Goal: Find specific page/section: Find specific page/section

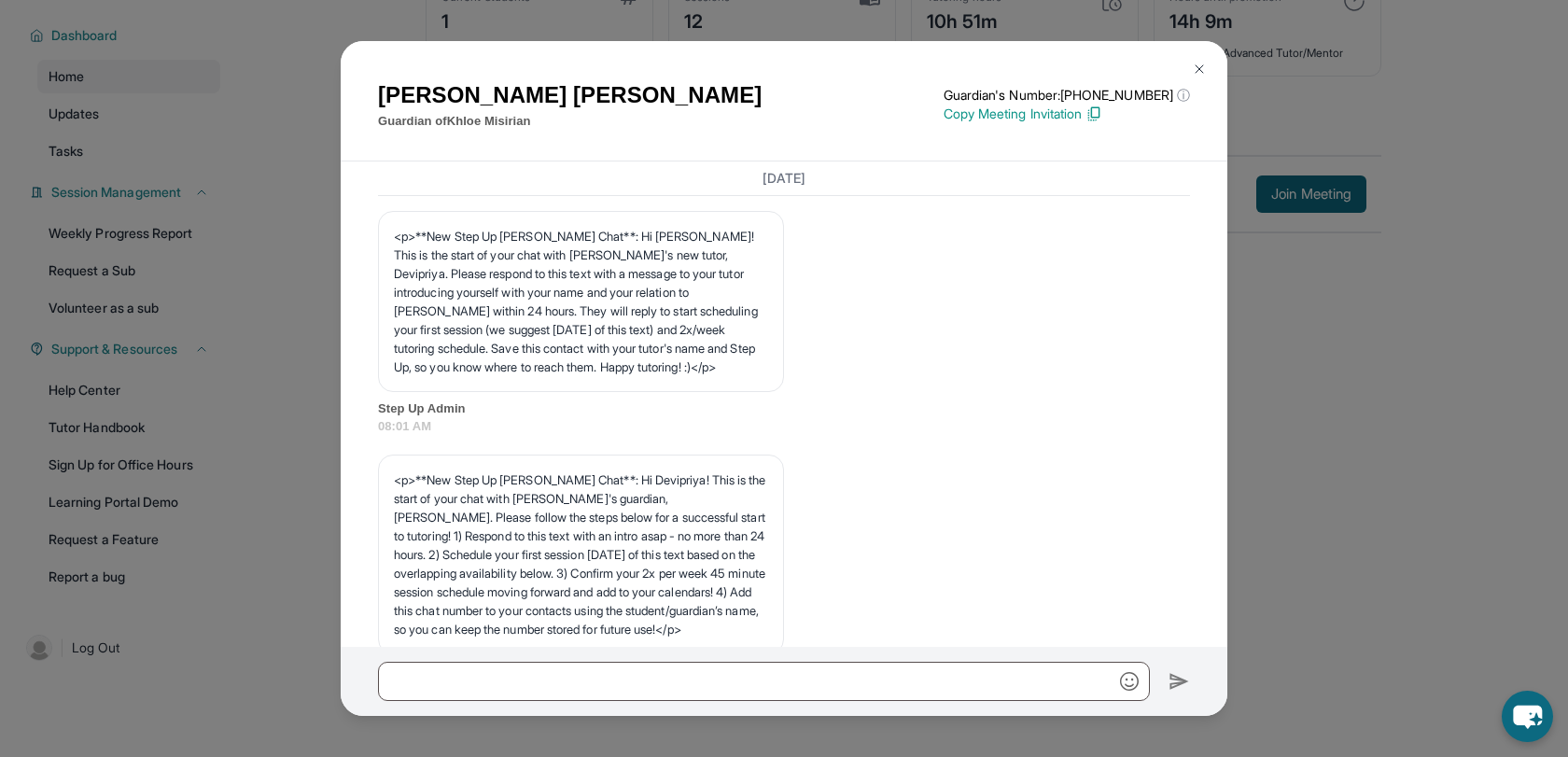
scroll to position [19756, 0]
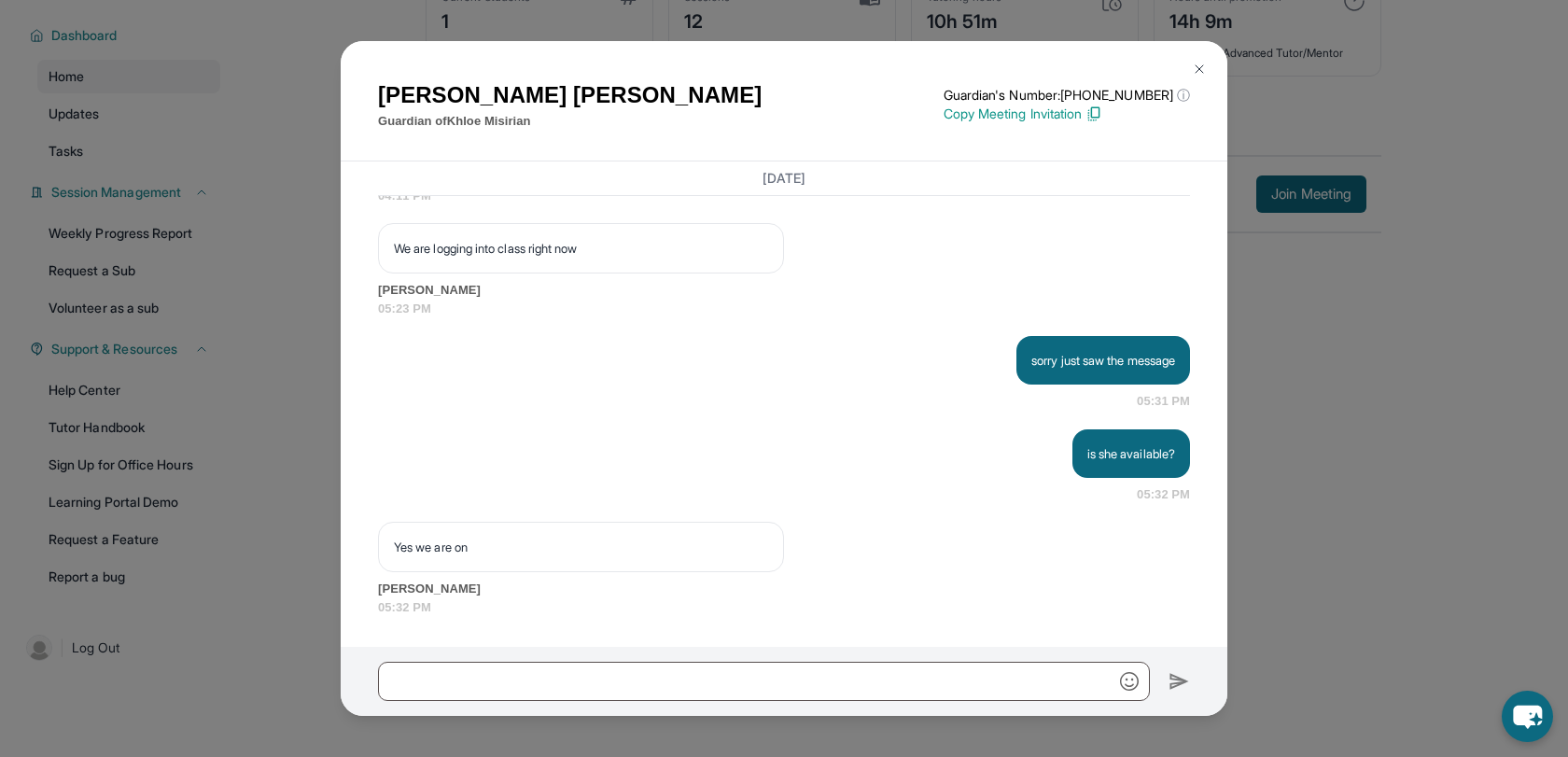
click at [295, 85] on div "[PERSON_NAME] Guardian of [PERSON_NAME] Guardian's Number: [PHONE_NUMBER] ⓘ Thi…" at bounding box center [784, 378] width 1568 height 757
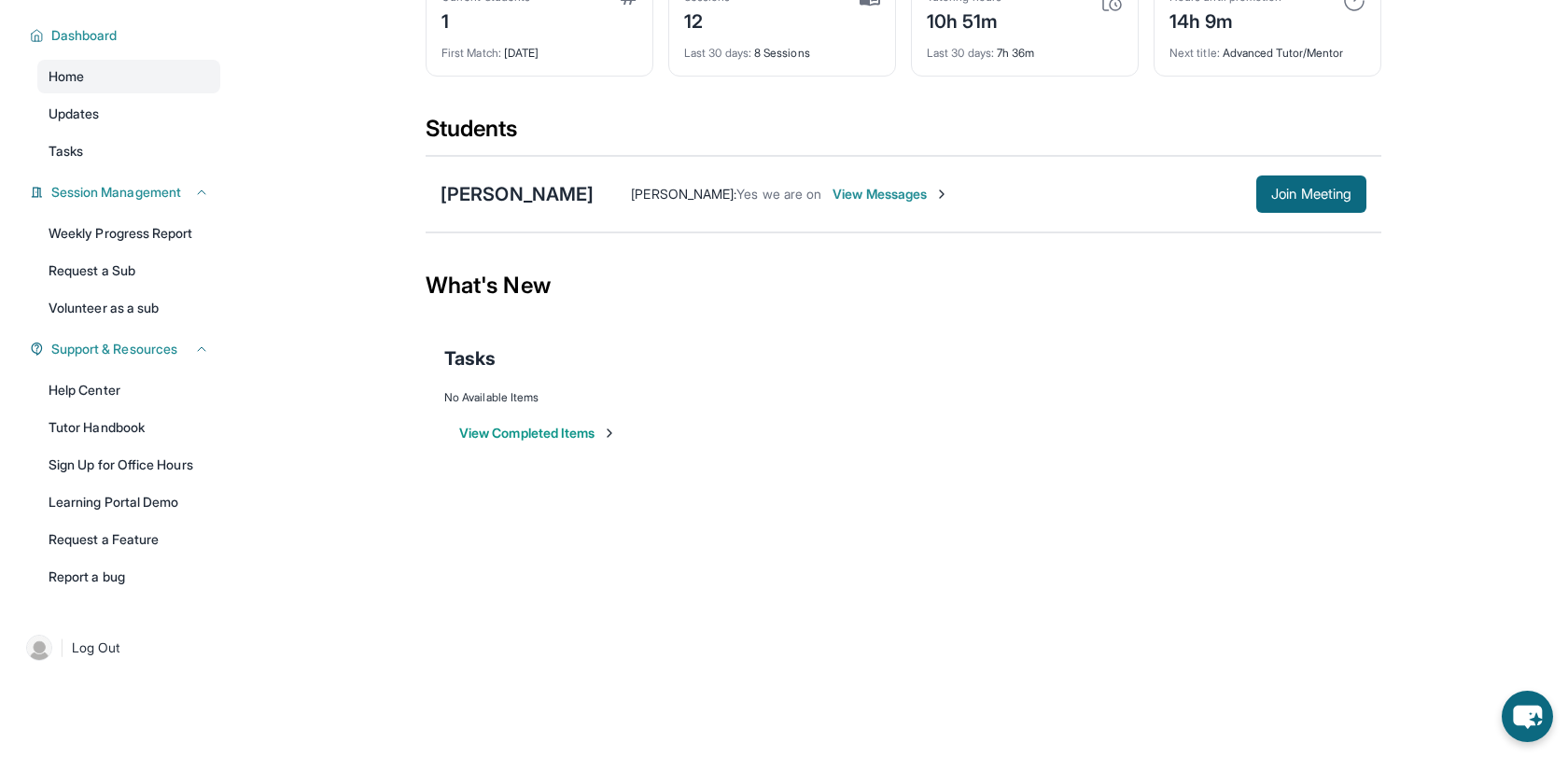
scroll to position [0, 0]
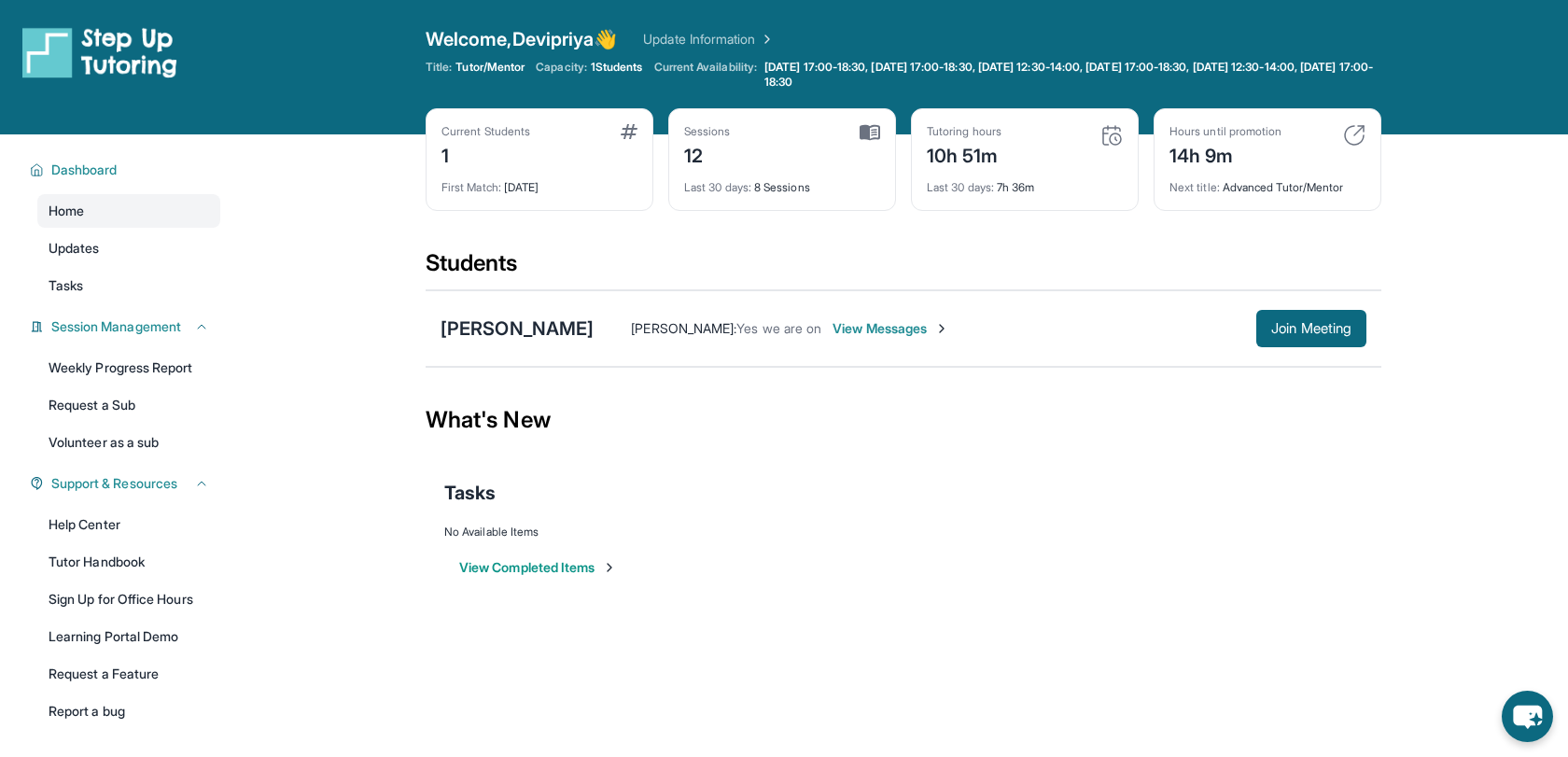
click at [1001, 158] on div "10h 51m" at bounding box center [964, 154] width 74 height 30
click at [1014, 193] on div "Last 30 days : 7h 36m" at bounding box center [1024, 181] width 196 height 26
click at [955, 131] on div "Tutoring hours" at bounding box center [964, 132] width 74 height 15
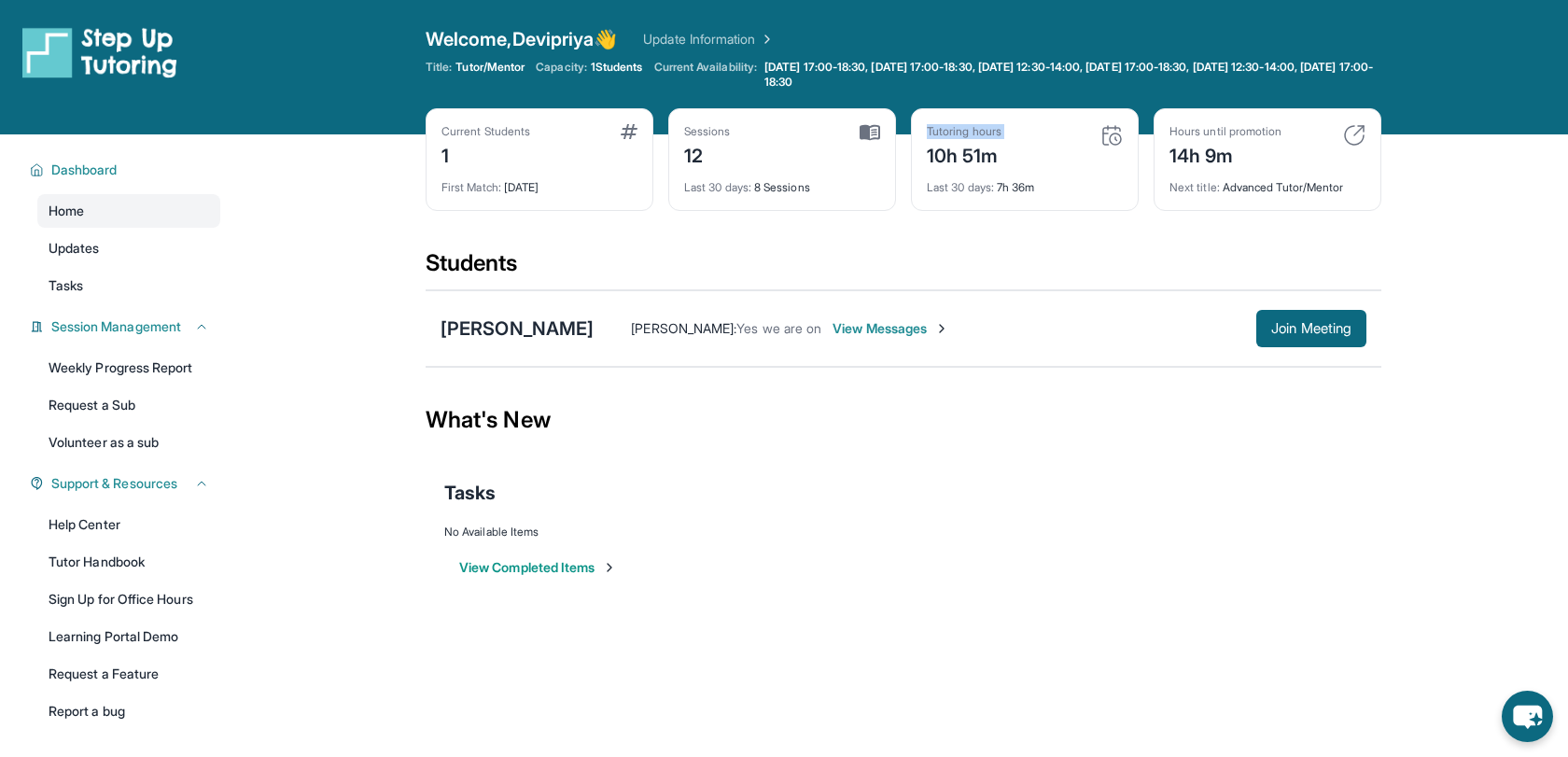
click at [955, 131] on div "Tutoring hours" at bounding box center [964, 132] width 74 height 15
click at [936, 193] on span "Last 30 days :" at bounding box center [960, 187] width 67 height 14
click at [1066, 249] on div "Students" at bounding box center [903, 268] width 955 height 41
click at [91, 211] on link "Home" at bounding box center [129, 210] width 183 height 33
click at [54, 221] on link "Home" at bounding box center [129, 210] width 183 height 33
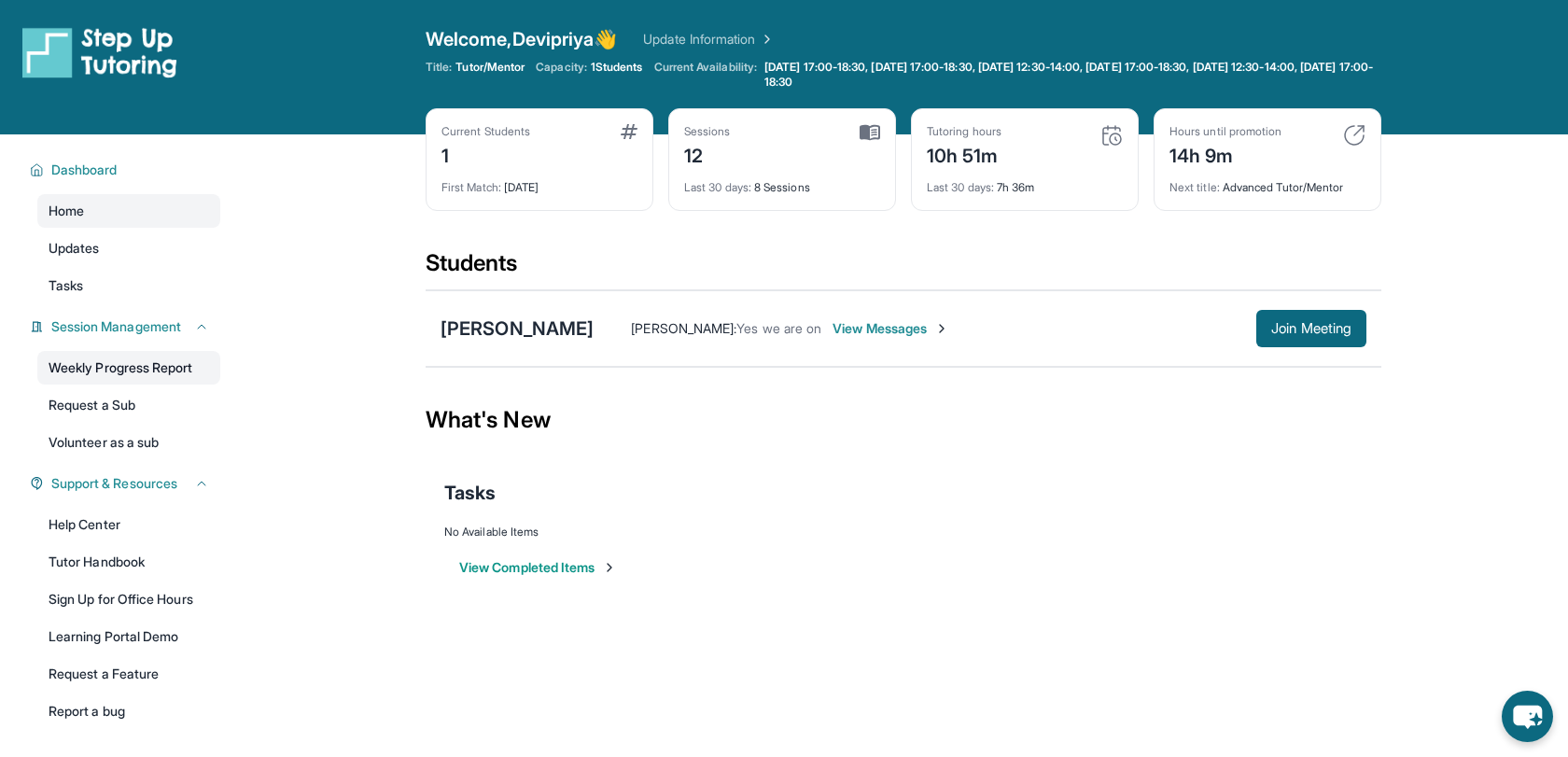
click at [79, 373] on link "Weekly Progress Report" at bounding box center [129, 368] width 183 height 33
click at [780, 443] on div "What's New" at bounding box center [903, 420] width 955 height 82
